Goal: Information Seeking & Learning: Understand process/instructions

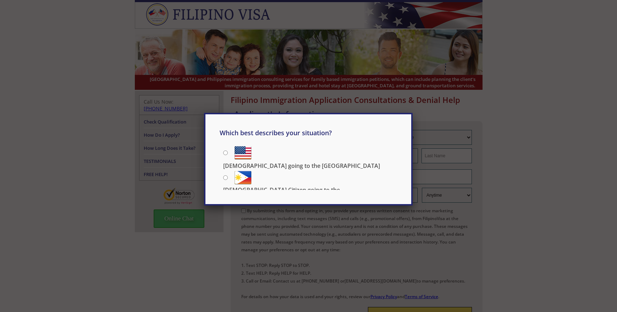
click at [226, 176] on input "[DEMOGRAPHIC_DATA] Citizen going to the [DEMOGRAPHIC_DATA]" at bounding box center [225, 177] width 5 height 5
radio input "true"
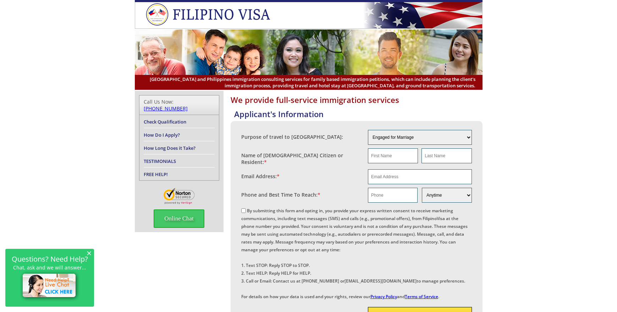
click at [154, 118] on link "Check Qualification" at bounding box center [165, 121] width 43 height 6
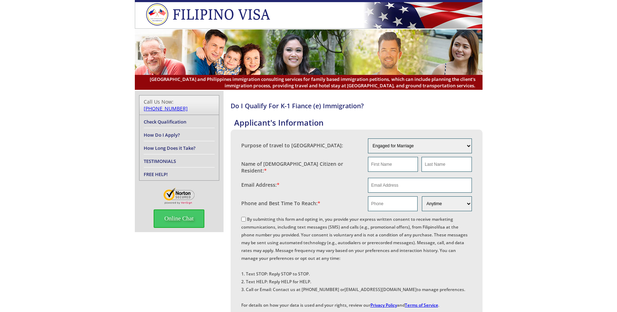
click at [151, 132] on link "How Do I Apply?" at bounding box center [162, 135] width 36 height 6
click at [152, 145] on link "How Long Does it Take?" at bounding box center [170, 148] width 52 height 6
